Goal: Information Seeking & Learning: Compare options

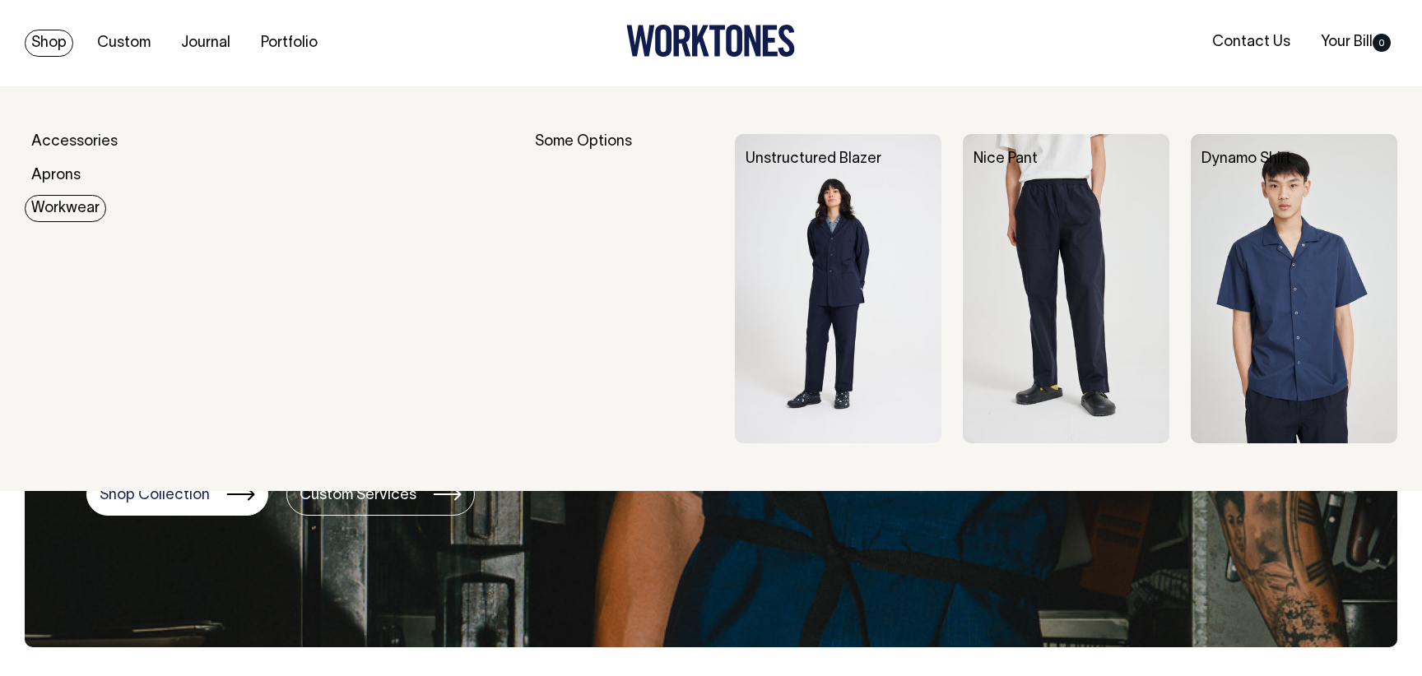
click at [63, 217] on link "Workwear" at bounding box center [65, 208] width 81 height 27
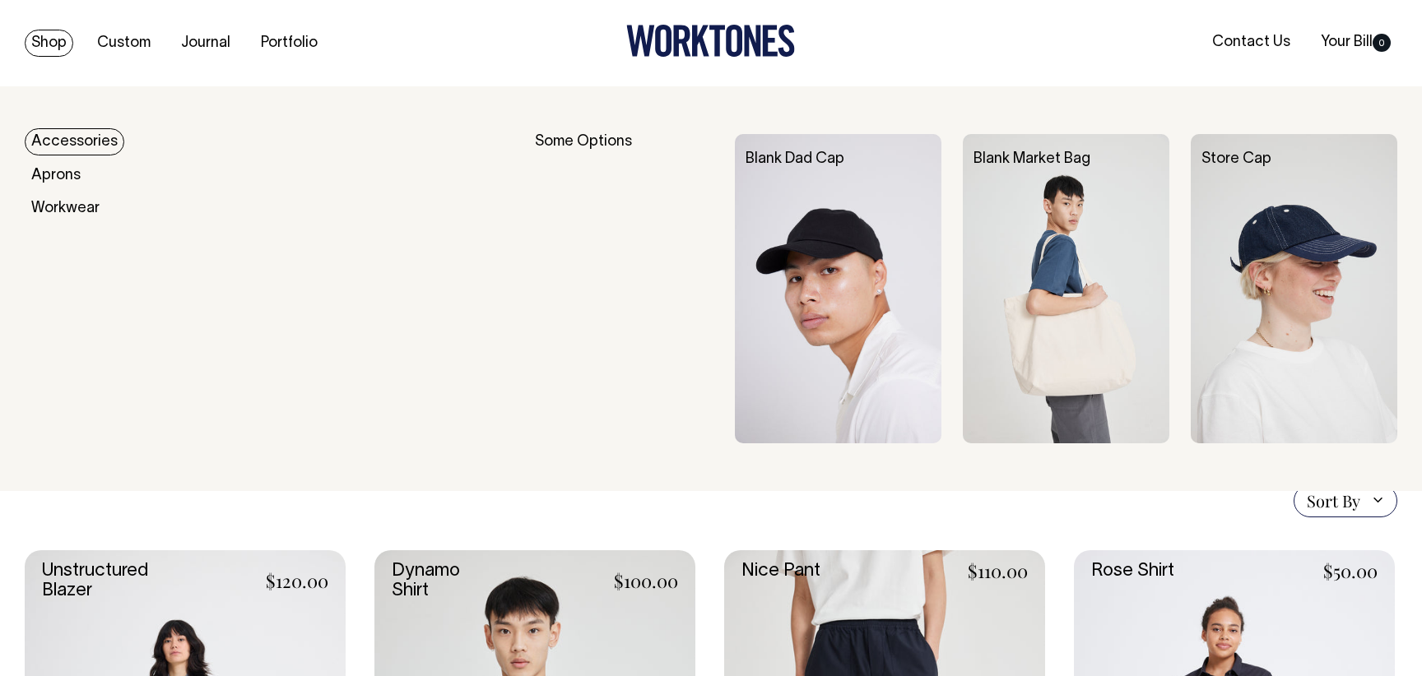
click at [89, 142] on link "Accessories" at bounding box center [75, 141] width 100 height 27
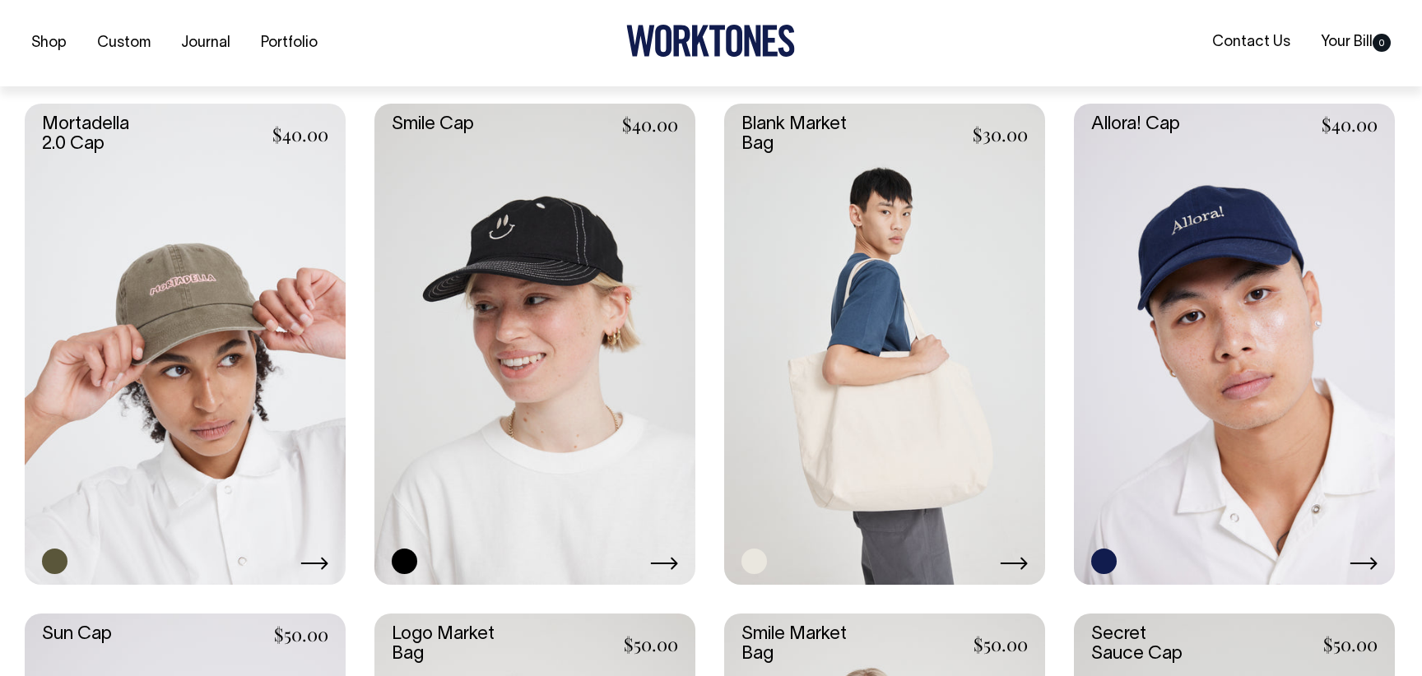
click at [208, 435] on link at bounding box center [185, 344] width 321 height 481
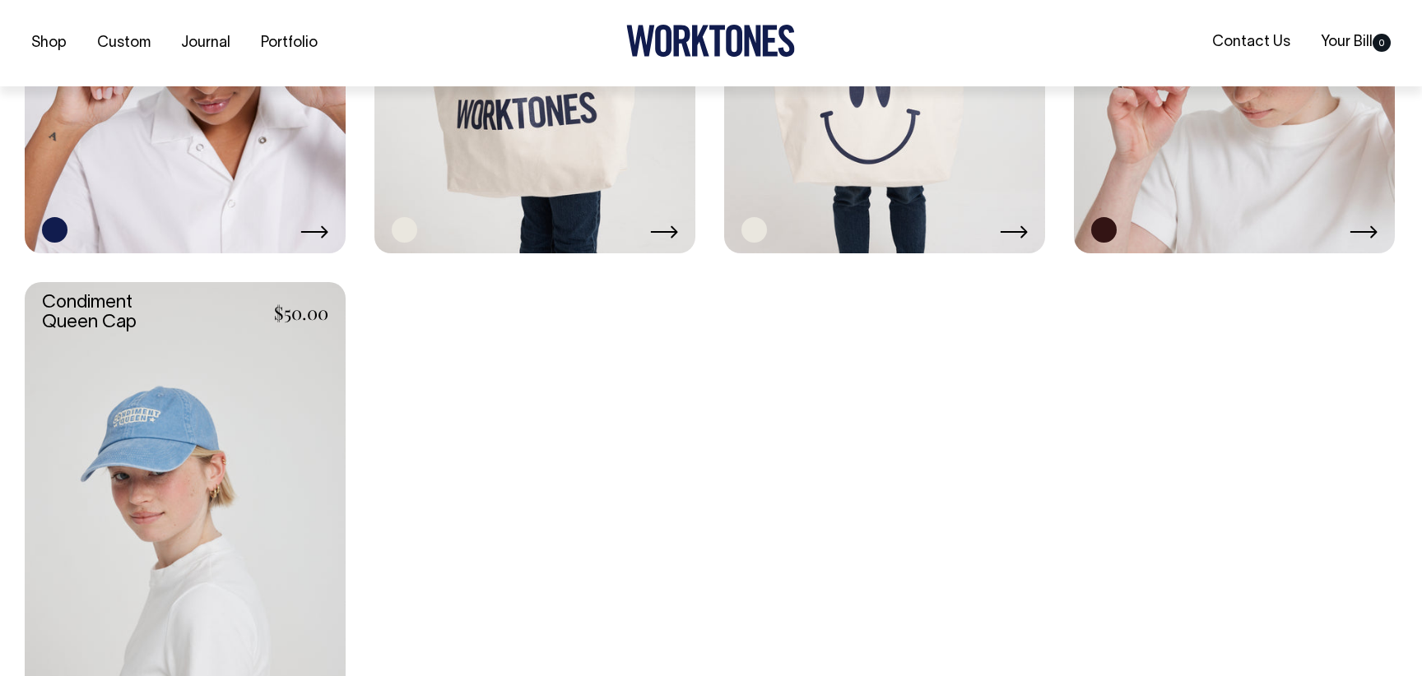
scroll to position [1755, 0]
click at [283, 479] on link at bounding box center [185, 521] width 321 height 481
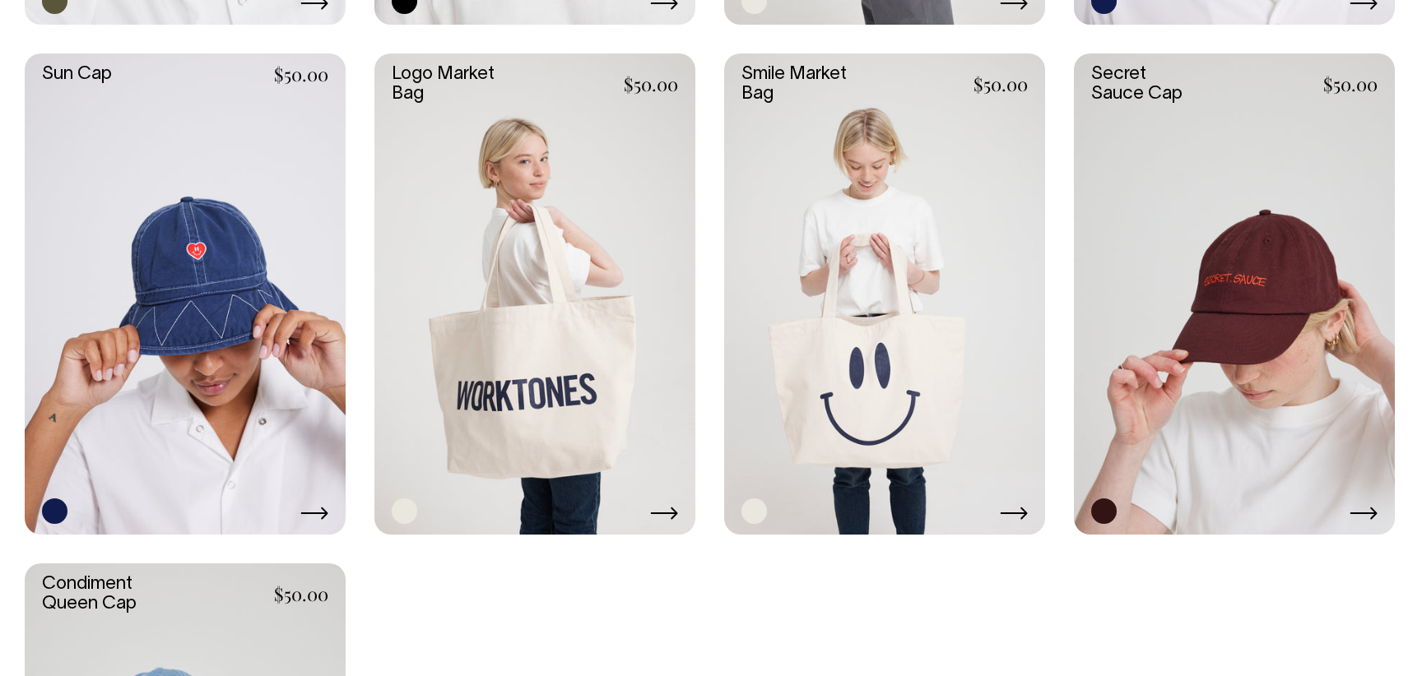
scroll to position [1473, 0]
click at [1267, 327] on link at bounding box center [1234, 293] width 321 height 481
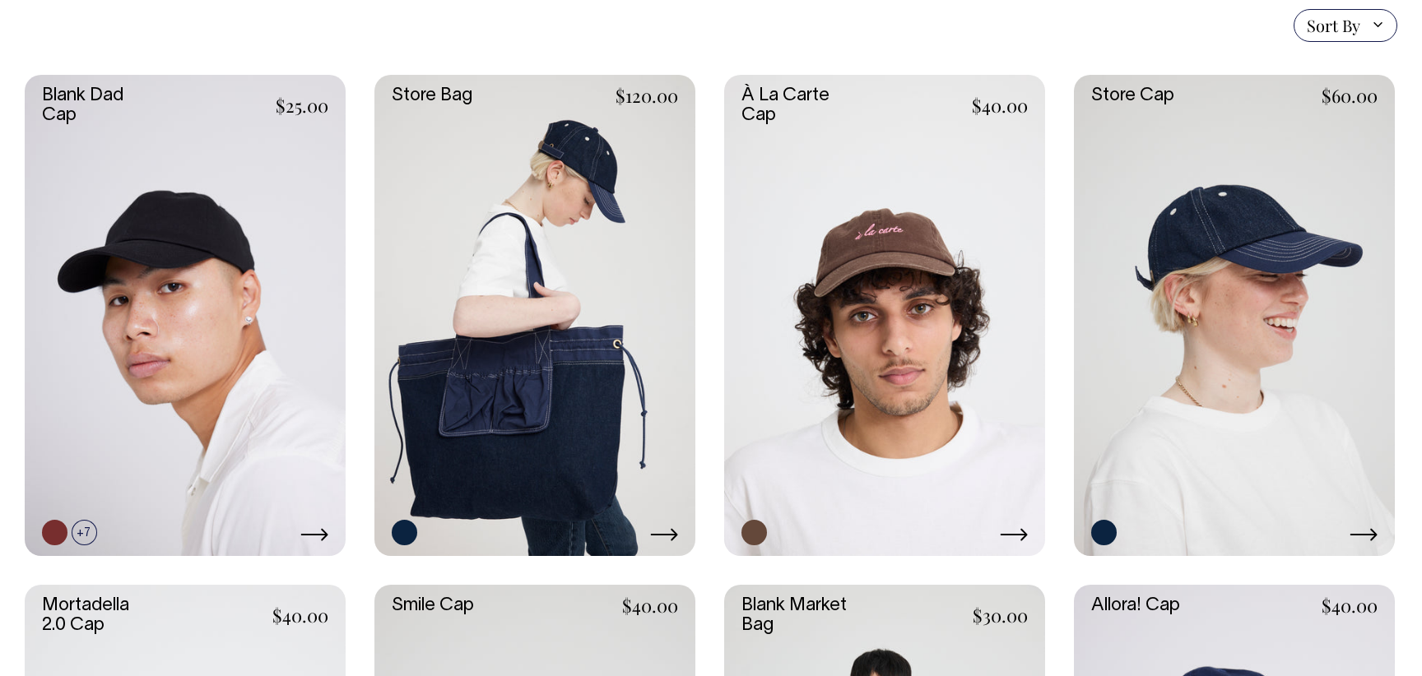
scroll to position [431, 0]
click at [851, 330] on link at bounding box center [884, 315] width 321 height 481
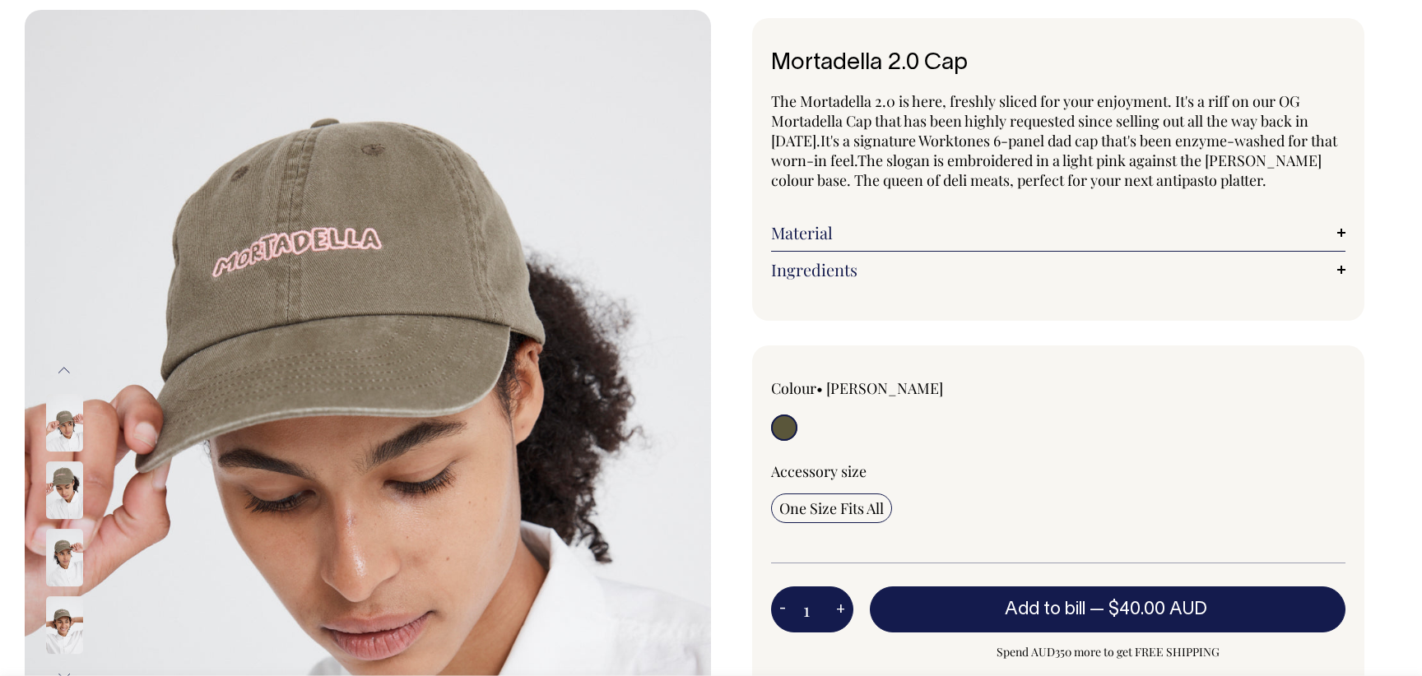
scroll to position [77, 0]
click at [73, 434] on img at bounding box center [64, 422] width 37 height 58
click at [60, 375] on button "Previous" at bounding box center [64, 369] width 25 height 37
click at [63, 449] on img at bounding box center [64, 422] width 37 height 58
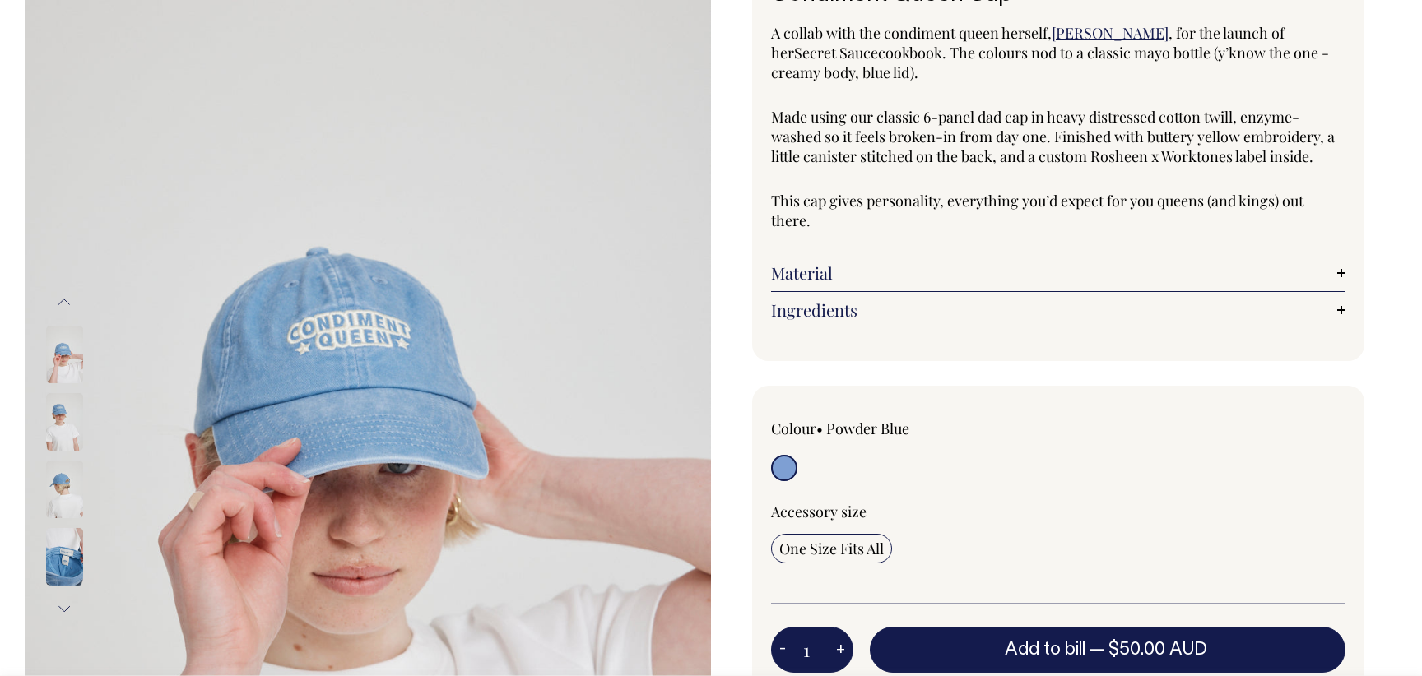
scroll to position [146, 0]
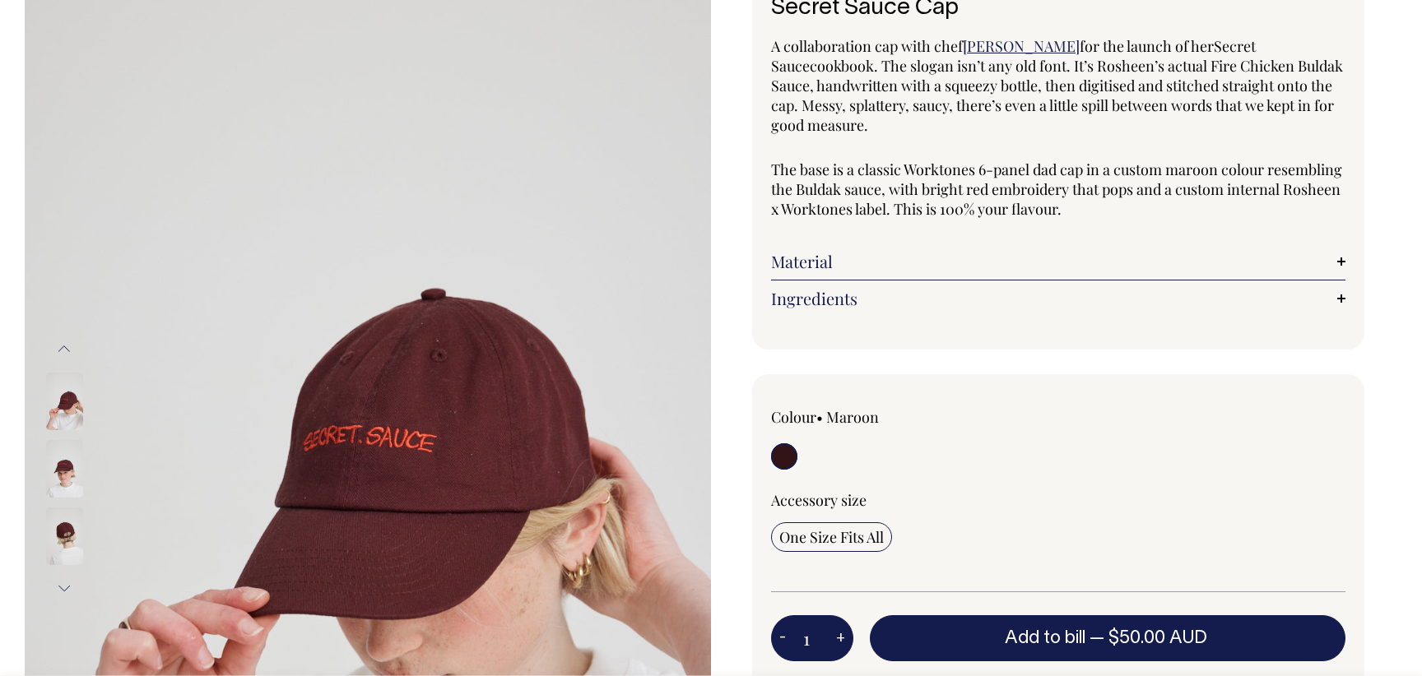
click at [67, 455] on img at bounding box center [64, 469] width 37 height 58
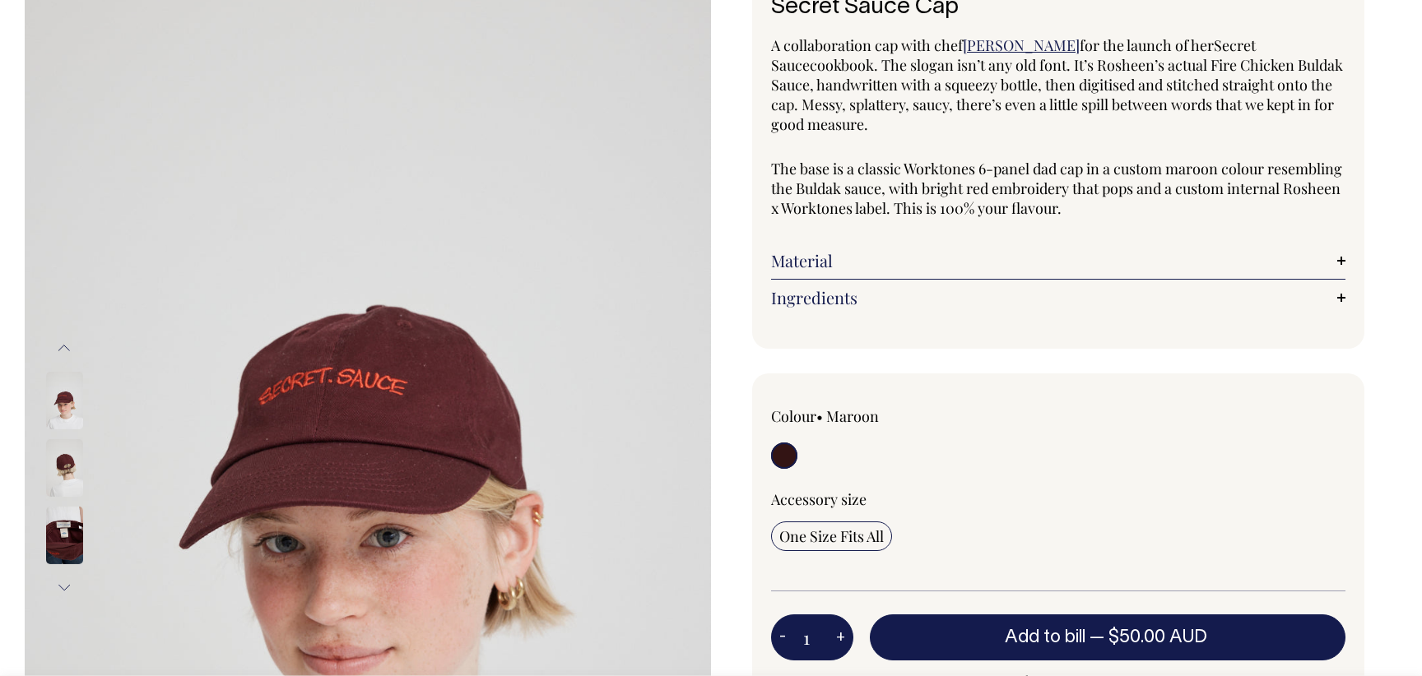
click at [65, 497] on img at bounding box center [64, 468] width 37 height 58
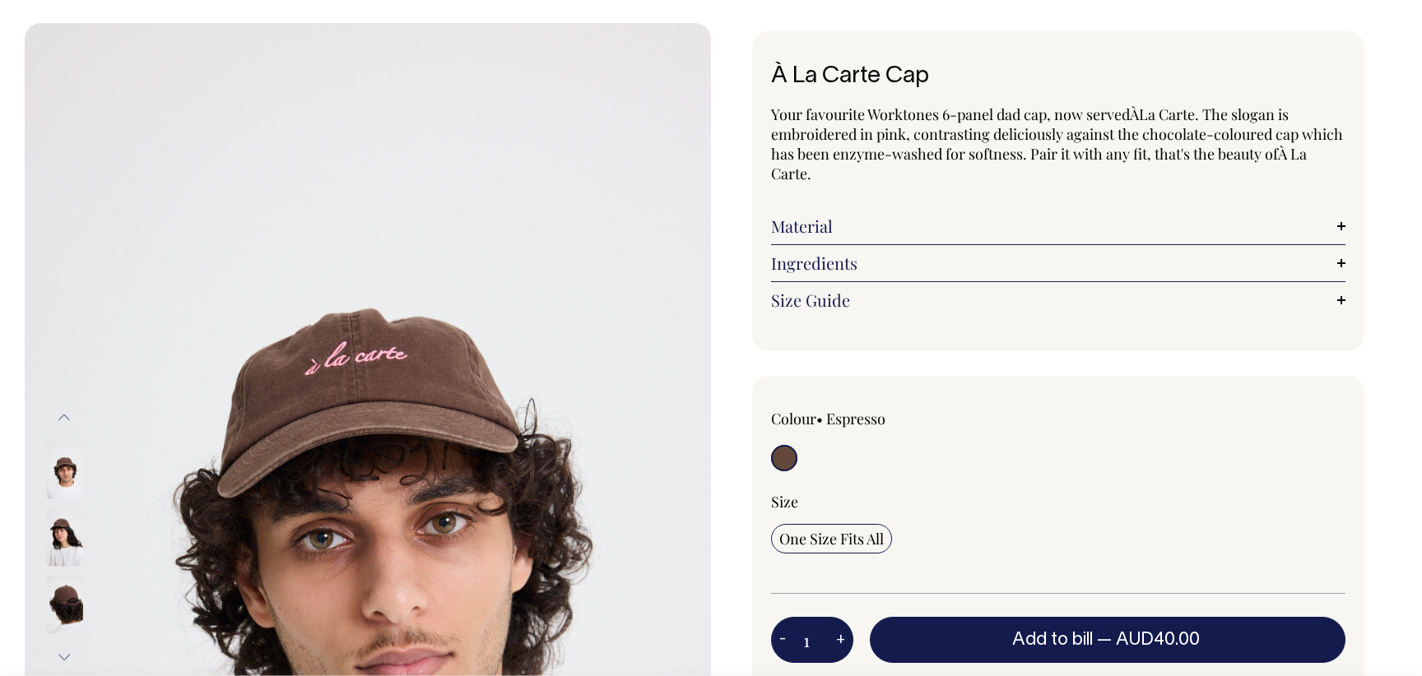
click at [68, 542] on img at bounding box center [64, 537] width 37 height 58
